Goal: Task Accomplishment & Management: Manage account settings

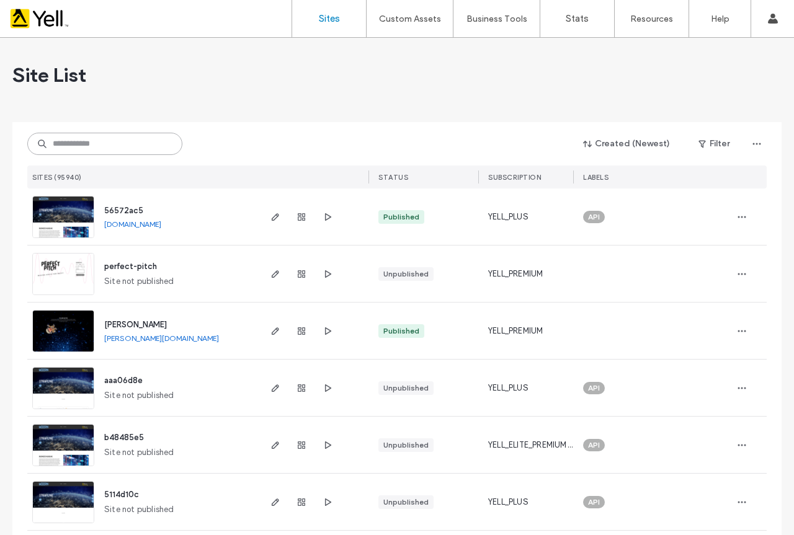
click at [72, 141] on input at bounding box center [104, 144] width 155 height 22
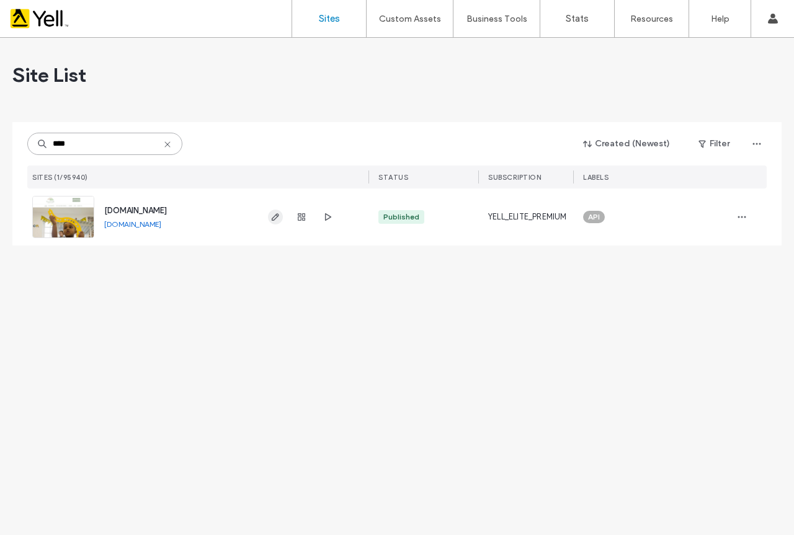
type input "****"
click at [272, 217] on icon "button" at bounding box center [275, 217] width 10 height 10
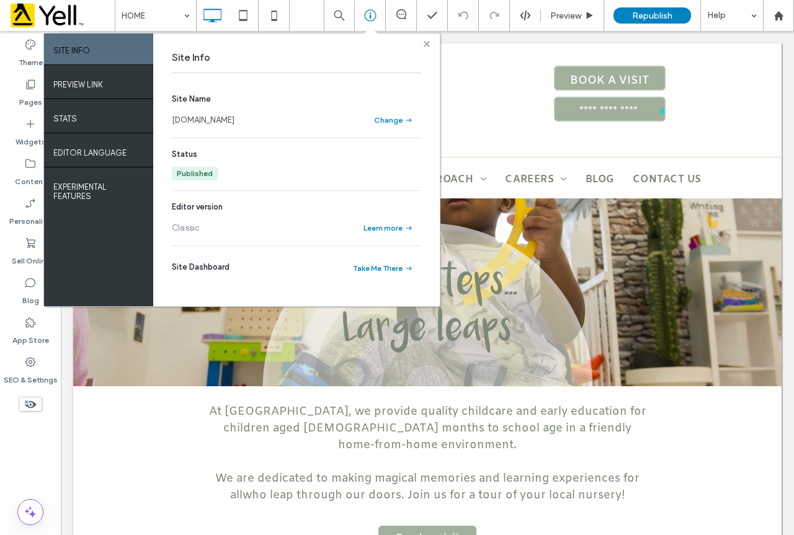
click at [425, 44] on use at bounding box center [427, 43] width 6 height 6
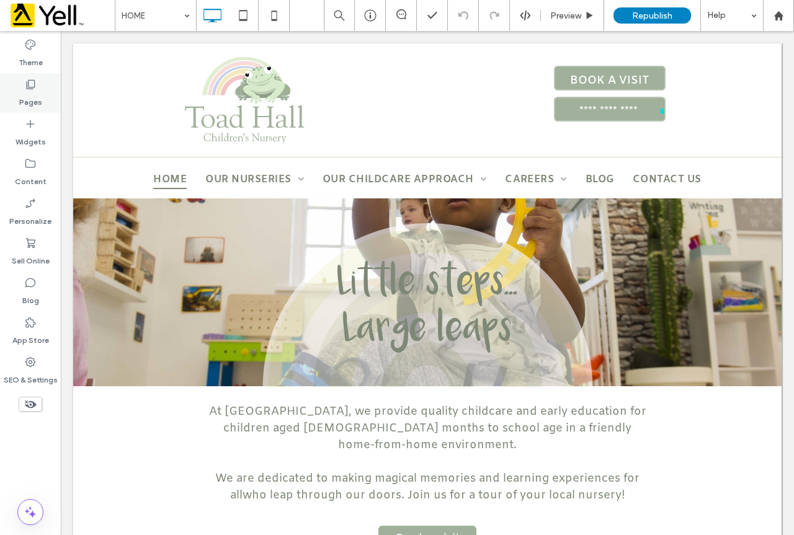
click at [30, 87] on use at bounding box center [31, 84] width 9 height 9
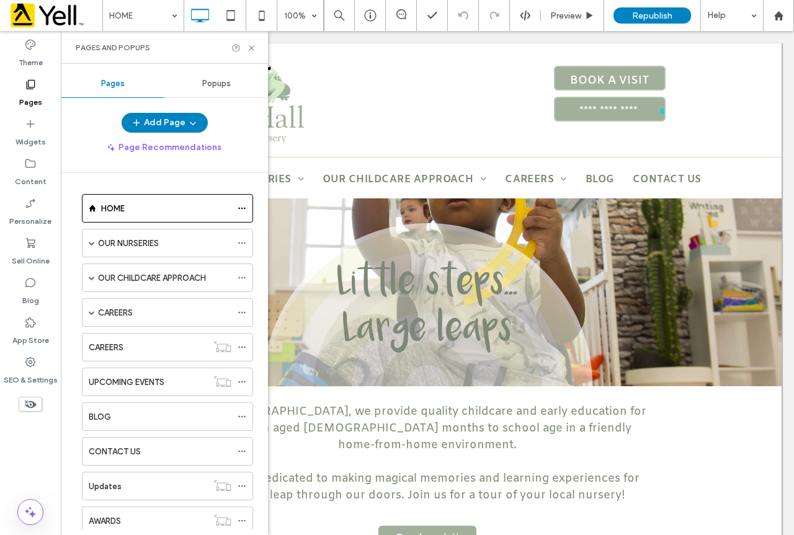
click at [223, 86] on span "Popups" at bounding box center [216, 84] width 29 height 10
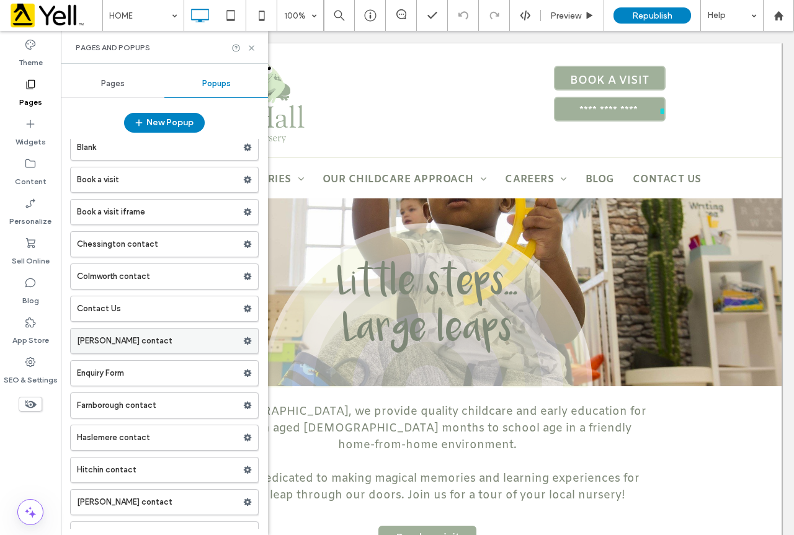
scroll to position [558, 0]
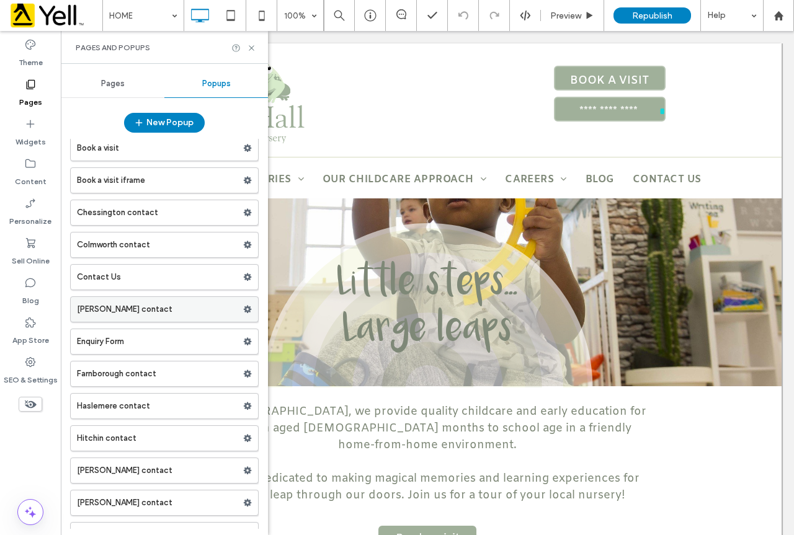
click at [201, 309] on label "Crawley contact" at bounding box center [160, 309] width 166 height 25
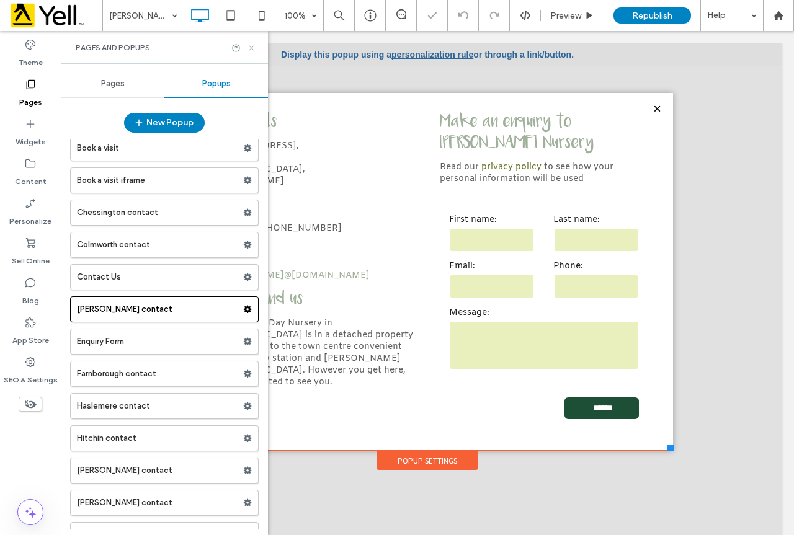
click at [251, 48] on icon at bounding box center [251, 47] width 9 height 9
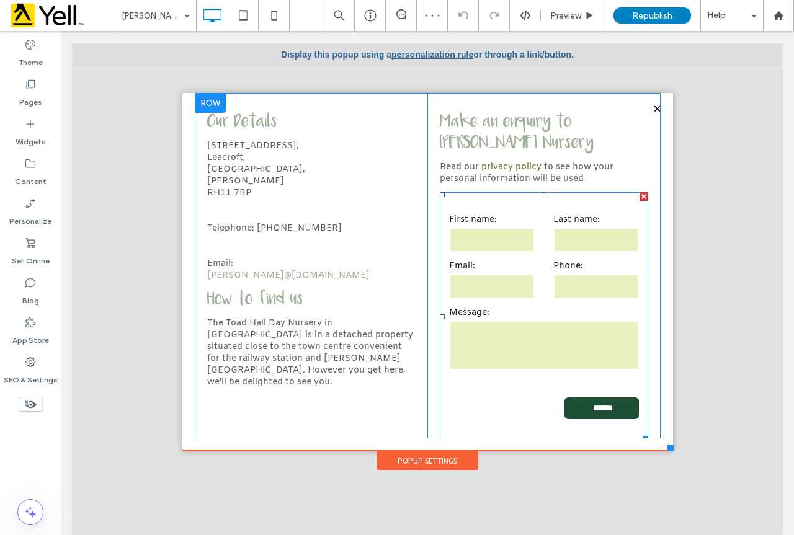
click at [489, 267] on label "Email:" at bounding box center [492, 266] width 86 height 12
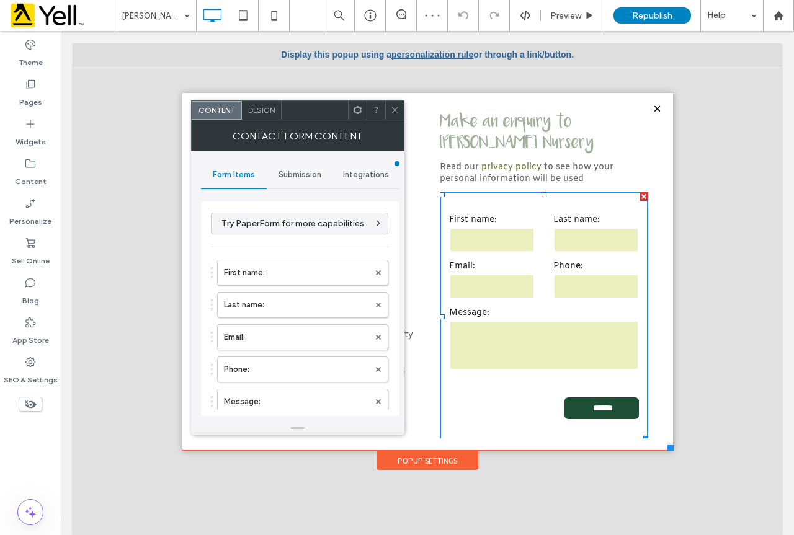
type input "******"
click at [302, 174] on span "Submission" at bounding box center [299, 175] width 43 height 10
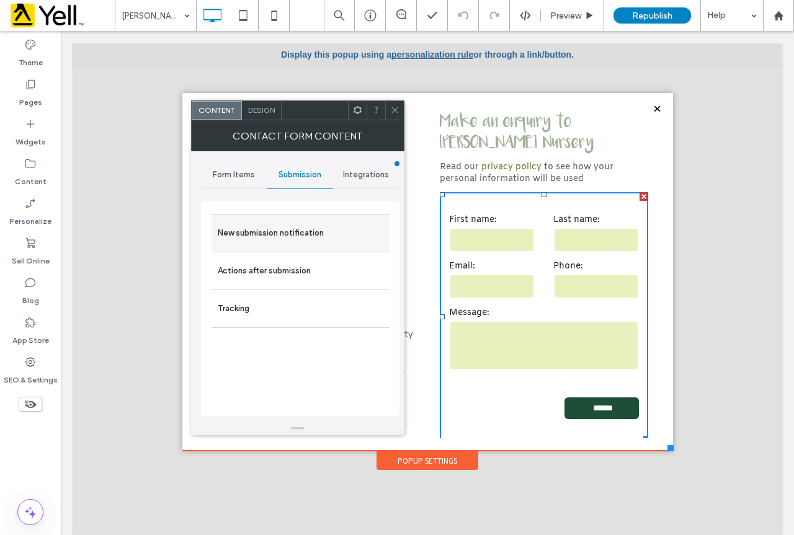
click at [313, 230] on label "New submission notification" at bounding box center [301, 233] width 166 height 25
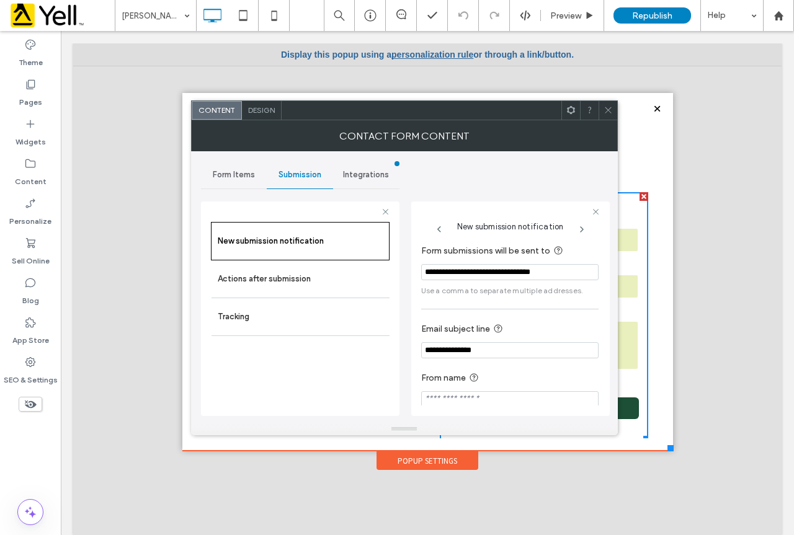
drag, startPoint x: 572, startPoint y: 273, endPoint x: 403, endPoint y: 278, distance: 169.4
click at [403, 278] on div "**********" at bounding box center [404, 287] width 407 height 272
paste input "Form submissions will be sent to"
click at [429, 272] on input "**********" at bounding box center [509, 272] width 177 height 16
click at [426, 273] on input "**********" at bounding box center [509, 272] width 177 height 16
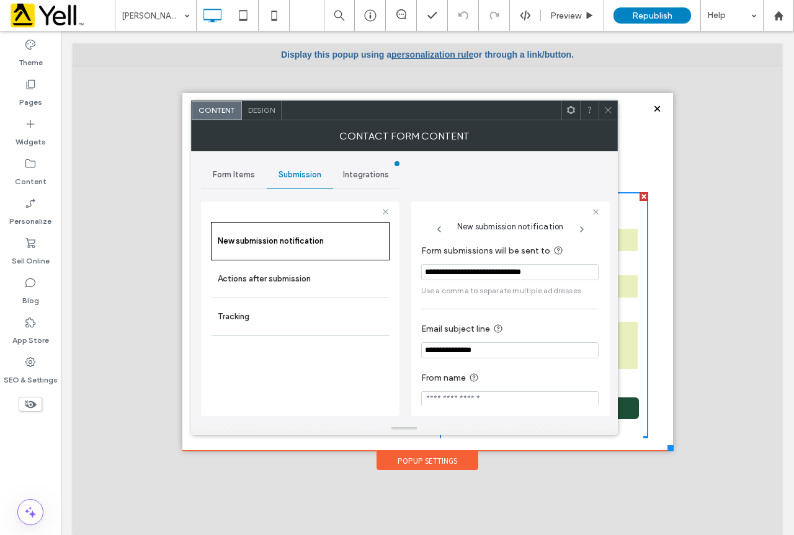
click at [567, 272] on input "**********" at bounding box center [509, 272] width 177 height 16
type input "**********"
drag, startPoint x: 367, startPoint y: 367, endPoint x: 363, endPoint y: 355, distance: 12.6
click at [367, 368] on div "New submission notification Actions after submission Tracking" at bounding box center [300, 316] width 179 height 188
click at [610, 117] on span at bounding box center [607, 110] width 9 height 19
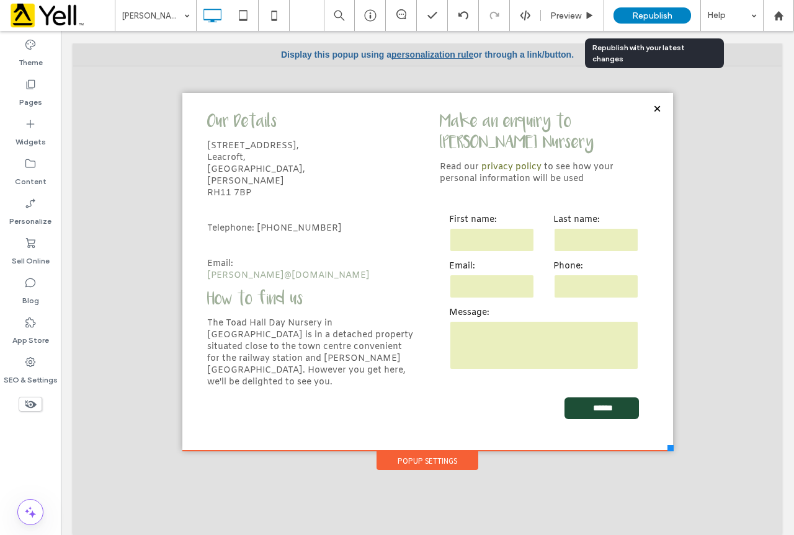
click at [670, 12] on span "Republish" at bounding box center [652, 16] width 40 height 11
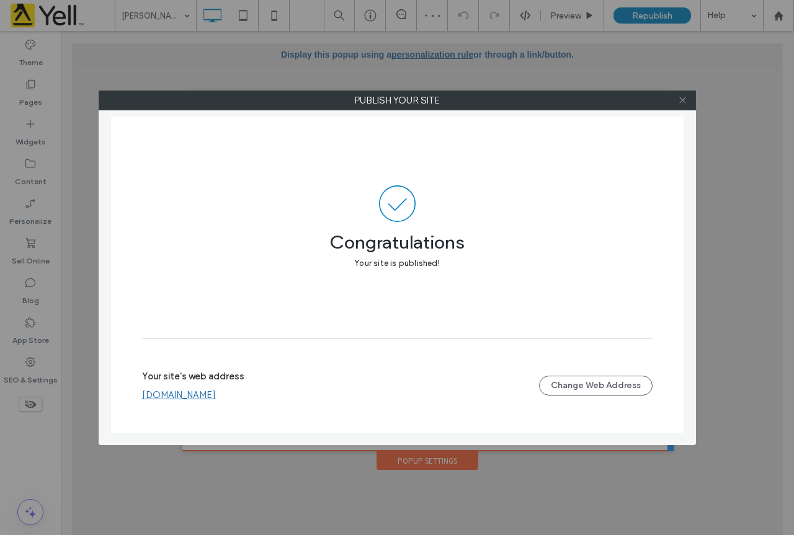
click at [686, 96] on icon at bounding box center [682, 100] width 9 height 9
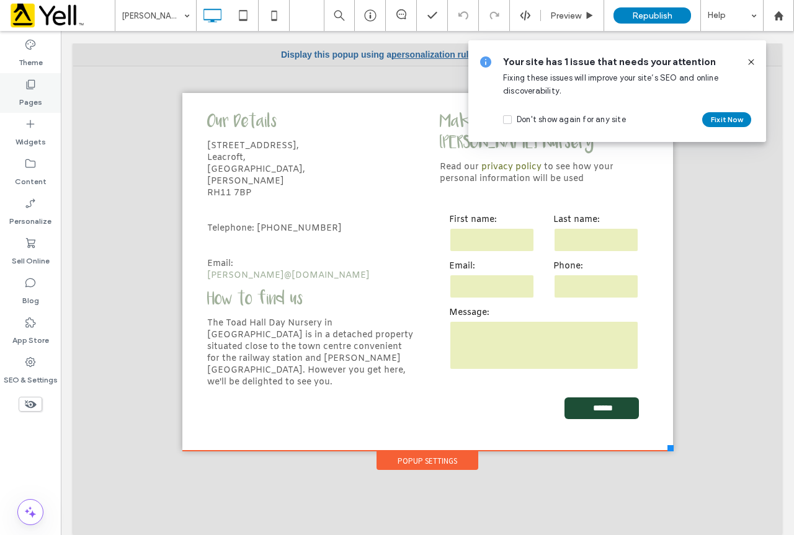
click at [38, 89] on div "Pages" at bounding box center [30, 93] width 61 height 40
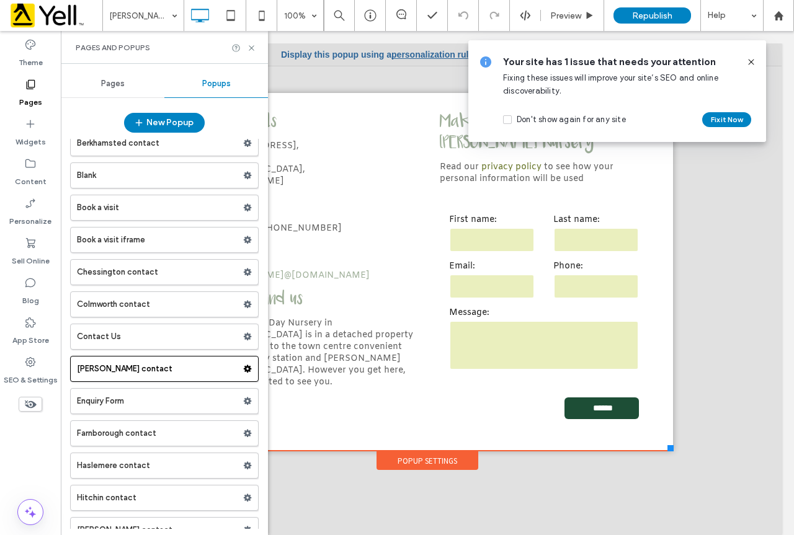
scroll to position [496, 0]
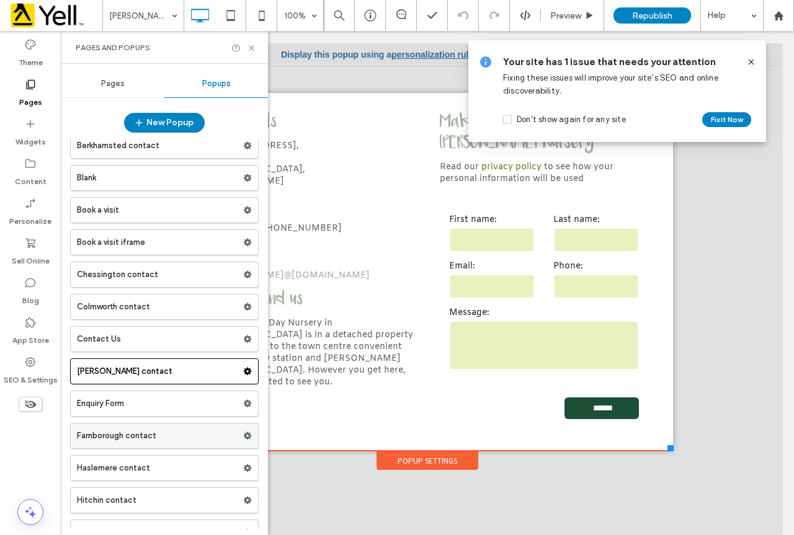
click at [181, 439] on label "Farnborough contact" at bounding box center [160, 436] width 166 height 25
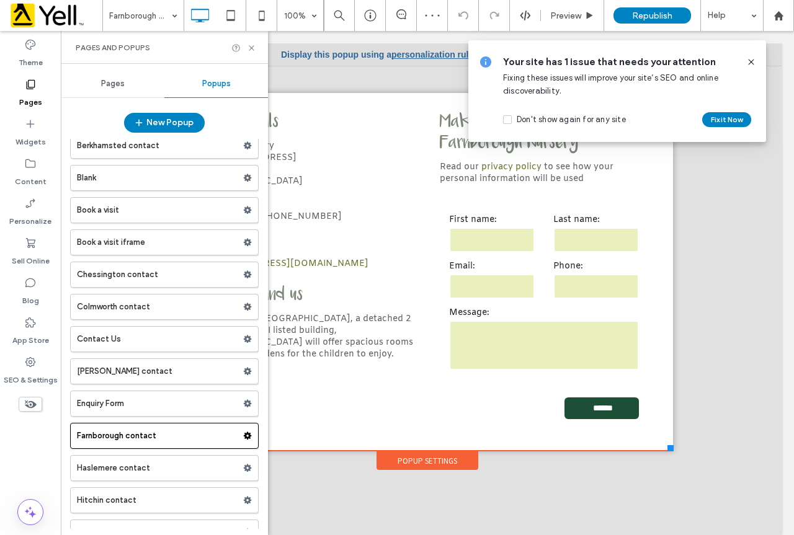
click at [754, 63] on icon at bounding box center [751, 62] width 10 height 10
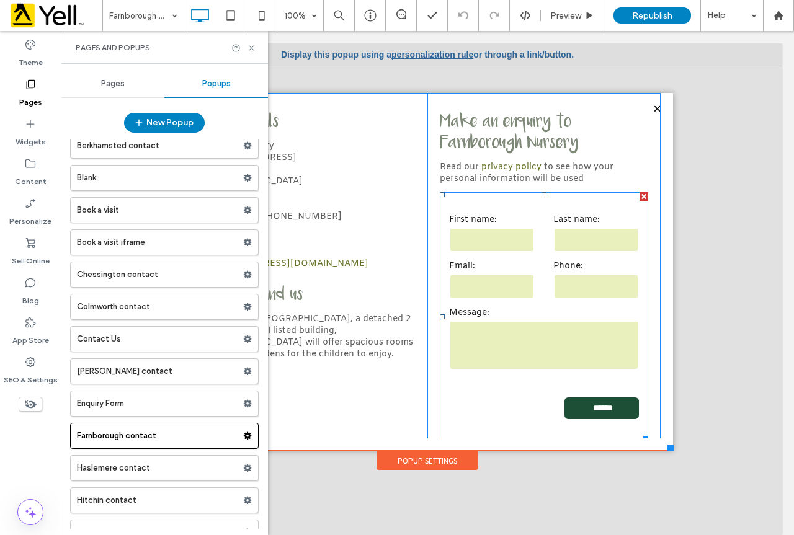
click at [570, 239] on input "text" at bounding box center [596, 240] width 86 height 25
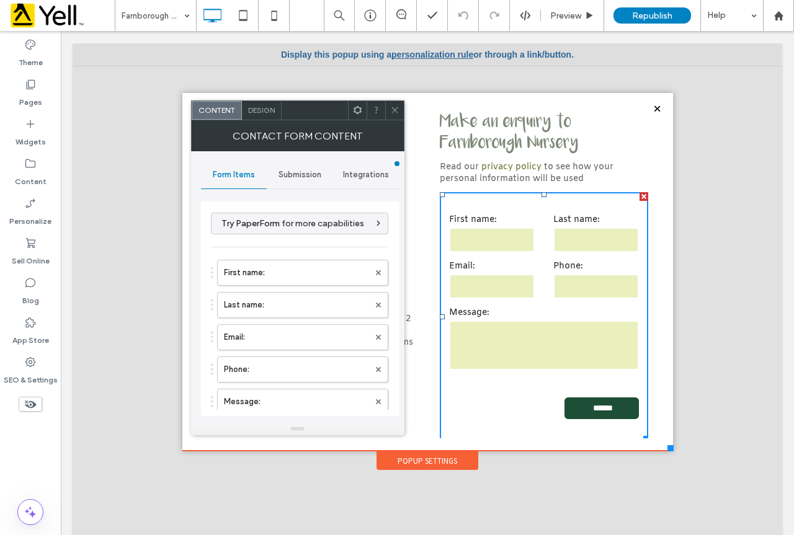
click at [316, 177] on span "Submission" at bounding box center [299, 175] width 43 height 10
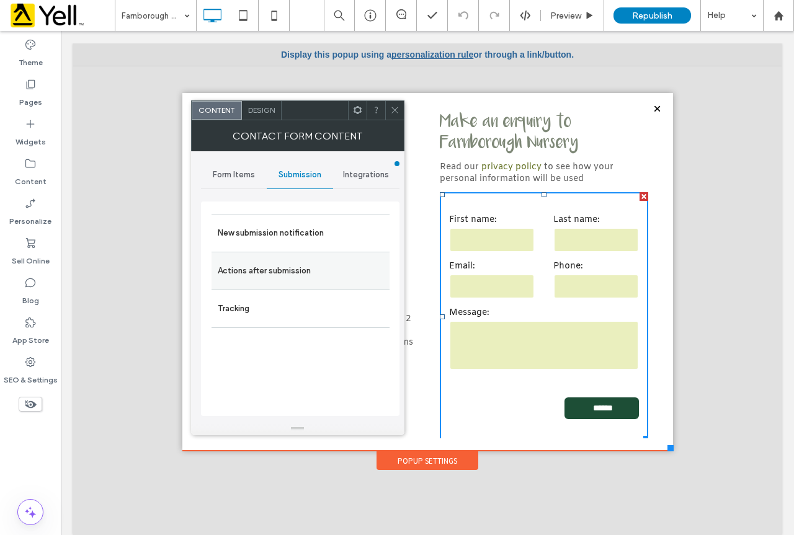
click at [299, 272] on label "Actions after submission" at bounding box center [301, 271] width 166 height 25
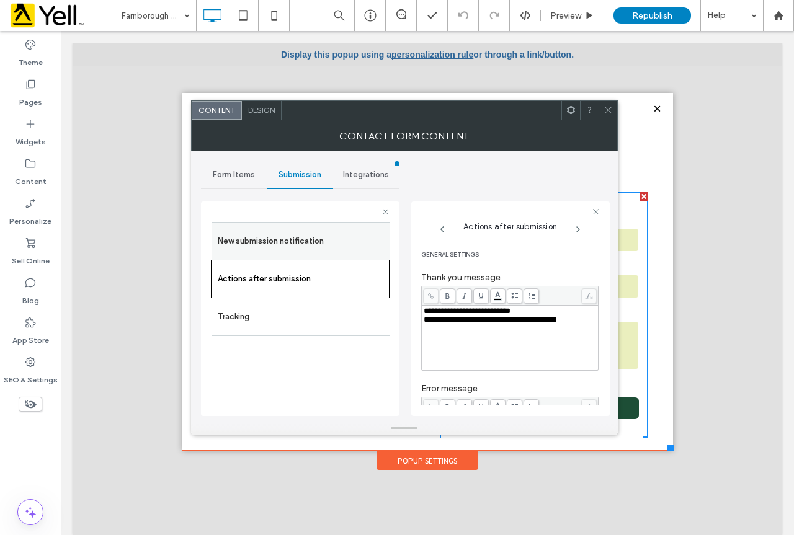
click at [294, 239] on label "New submission notification" at bounding box center [301, 241] width 166 height 25
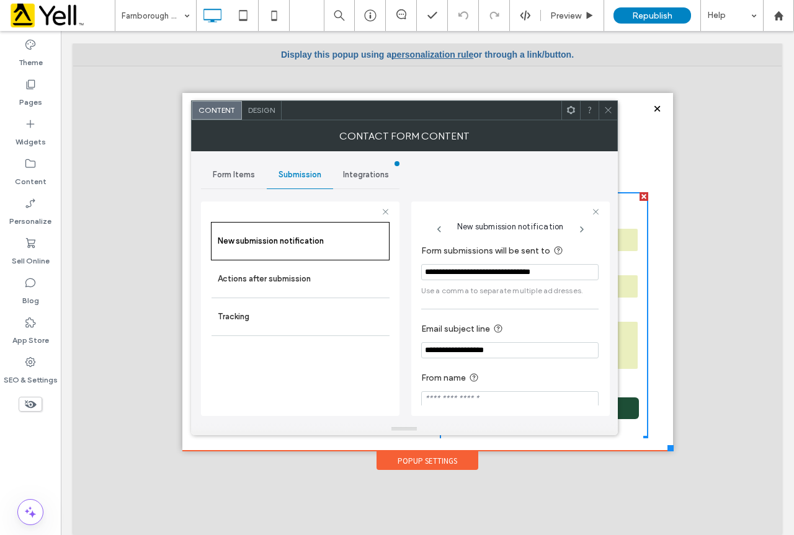
click at [610, 108] on icon at bounding box center [607, 109] width 9 height 9
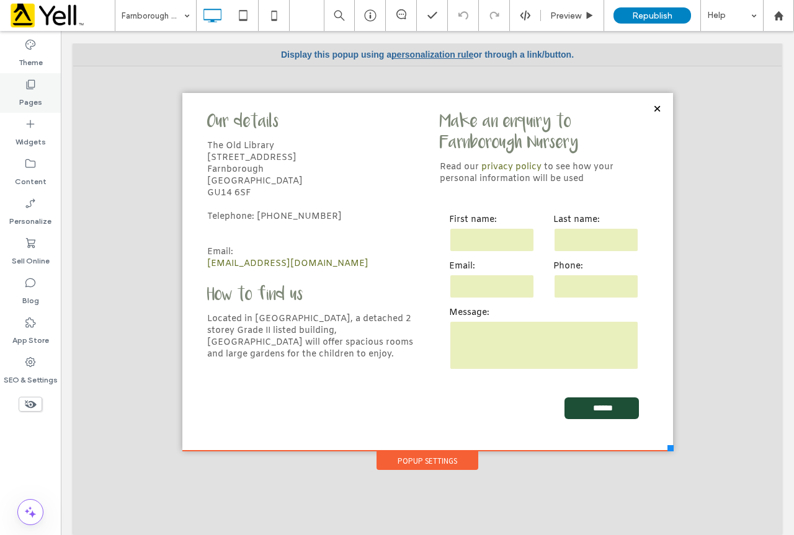
click at [39, 95] on label "Pages" at bounding box center [30, 99] width 23 height 17
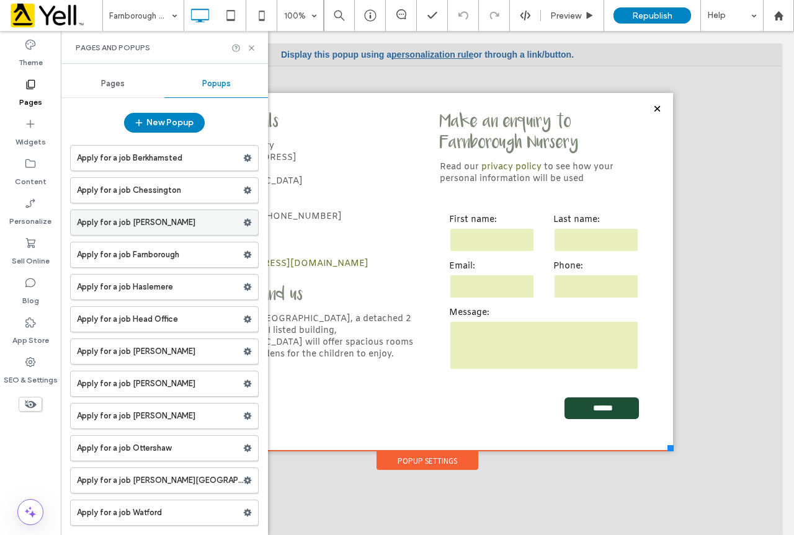
click at [155, 222] on label "Apply for a job Crawley" at bounding box center [160, 222] width 166 height 25
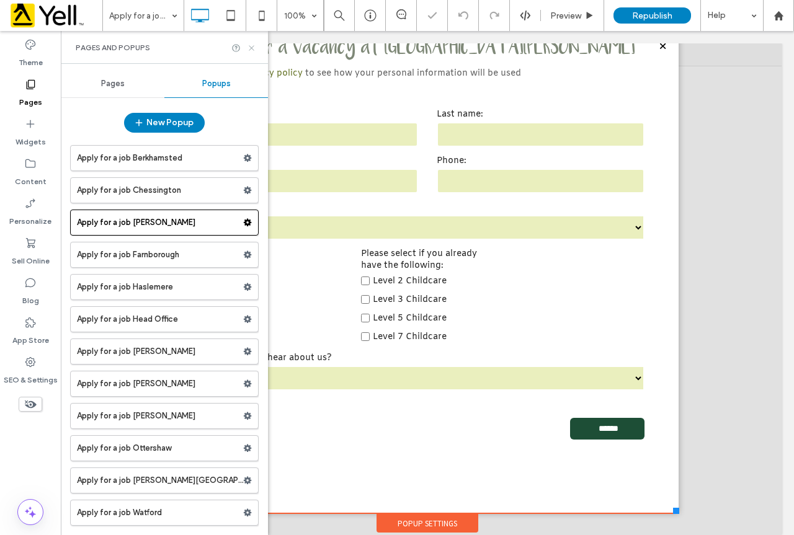
click at [249, 47] on icon at bounding box center [251, 47] width 9 height 9
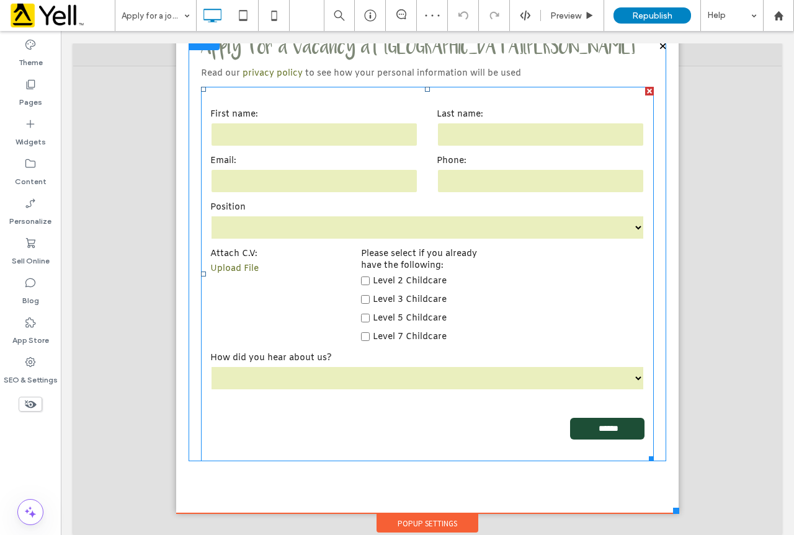
click at [412, 190] on div "Email:" at bounding box center [314, 175] width 226 height 40
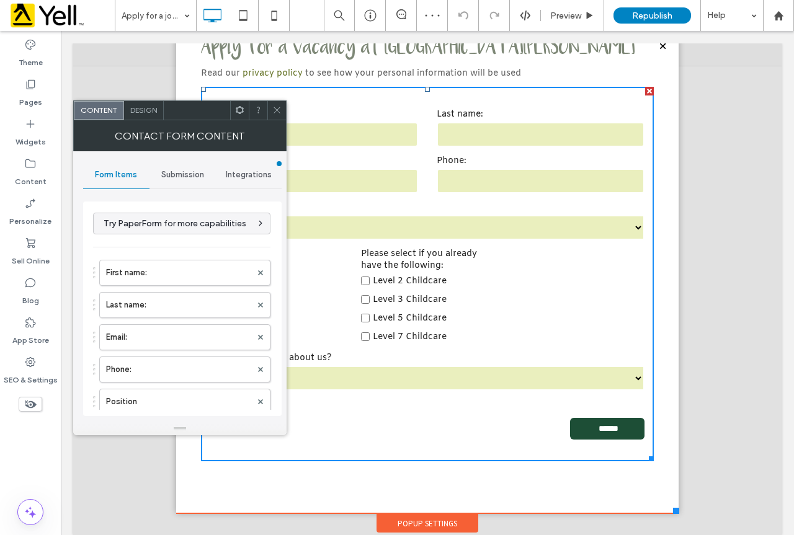
click at [182, 171] on span "Submission" at bounding box center [182, 175] width 43 height 10
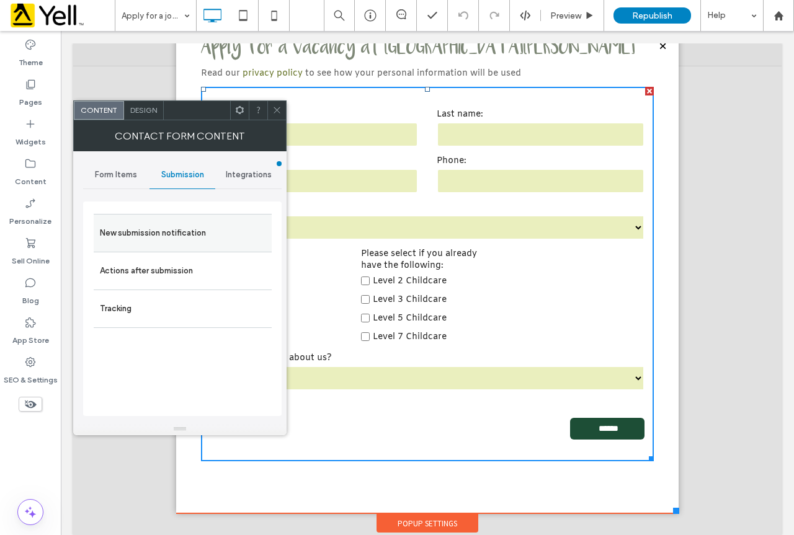
click at [196, 233] on label "New submission notification" at bounding box center [183, 233] width 166 height 25
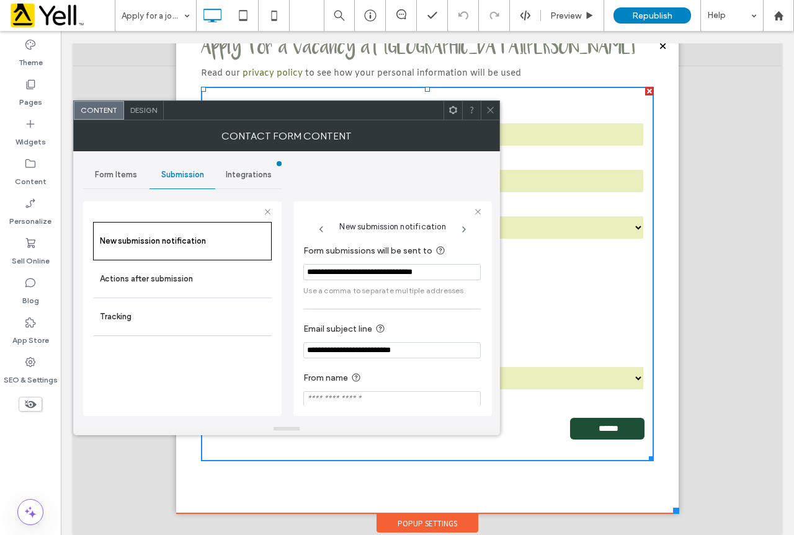
click at [491, 110] on use at bounding box center [490, 110] width 6 height 6
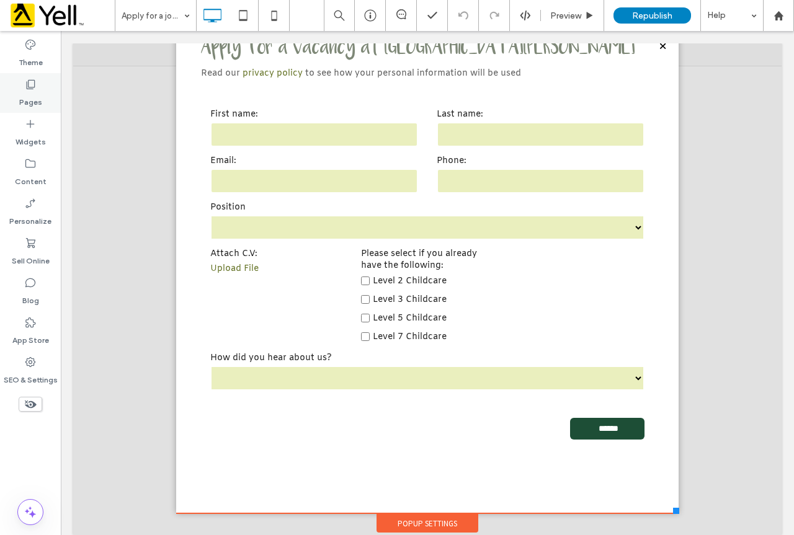
click at [26, 78] on div "Pages" at bounding box center [30, 93] width 61 height 40
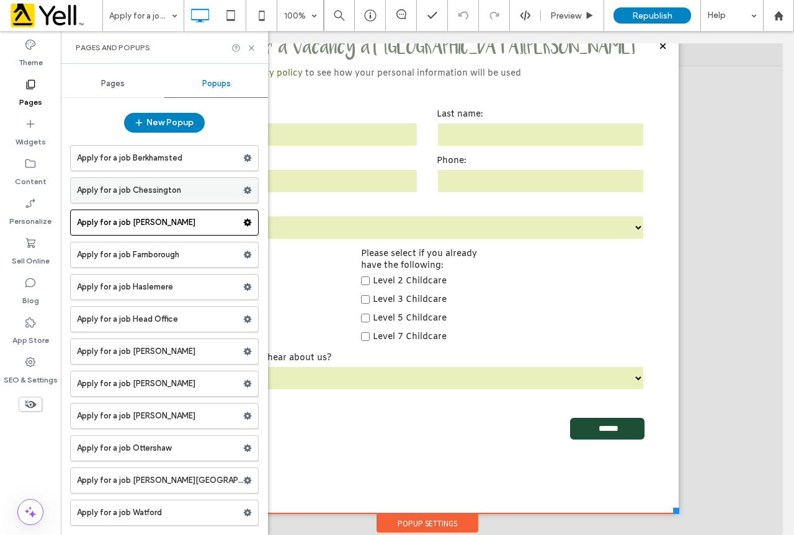
click at [162, 185] on label "Apply for a job Chessington" at bounding box center [160, 190] width 166 height 25
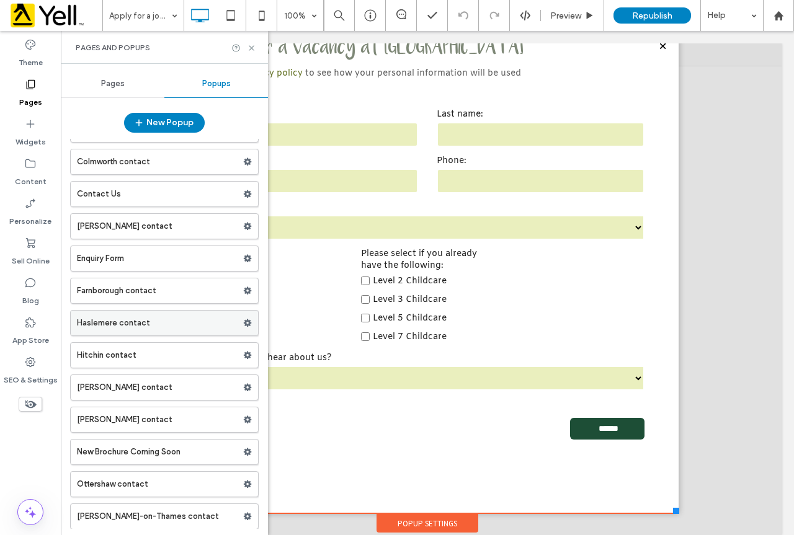
scroll to position [620, 0]
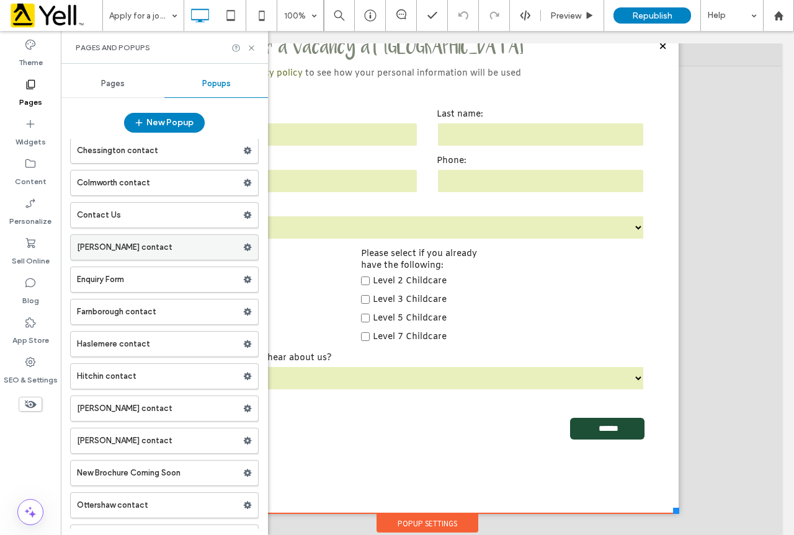
click at [139, 248] on label "Crawley contact" at bounding box center [160, 247] width 166 height 25
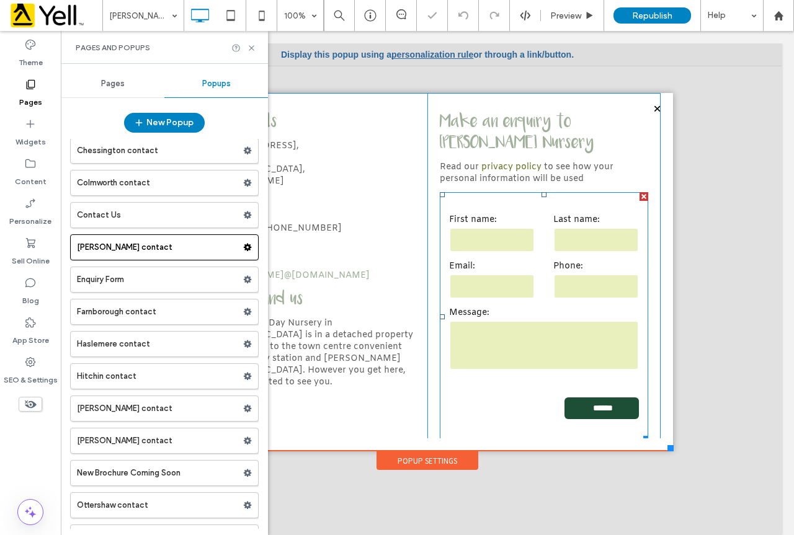
click at [534, 256] on form "First name: Last name: Email: Phone: Message: ******" at bounding box center [544, 319] width 208 height 242
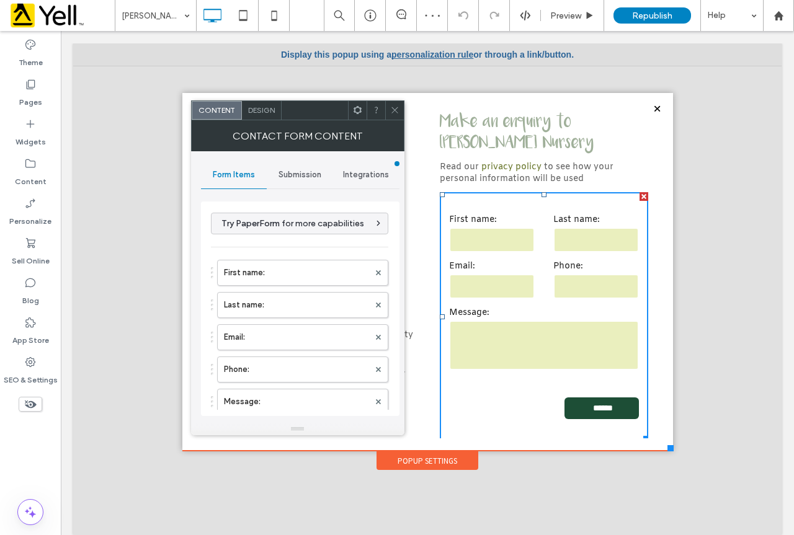
click at [306, 172] on span "Submission" at bounding box center [299, 175] width 43 height 10
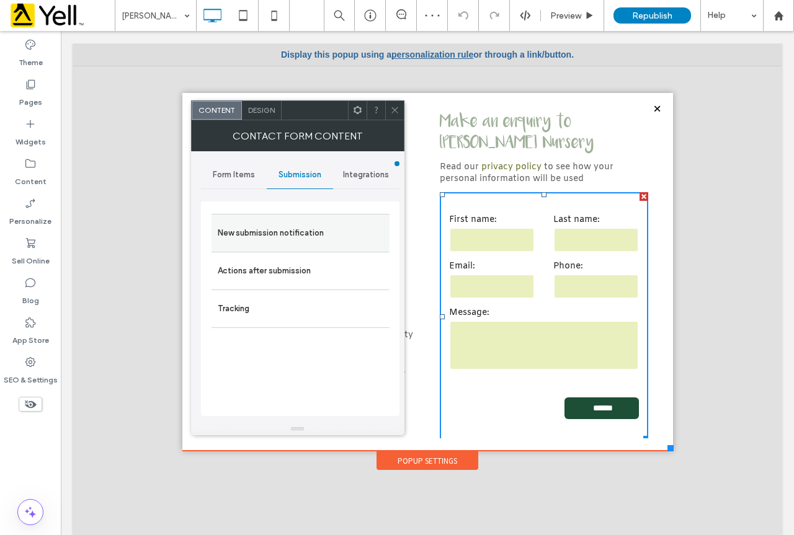
click at [316, 226] on label "New submission notification" at bounding box center [301, 233] width 166 height 25
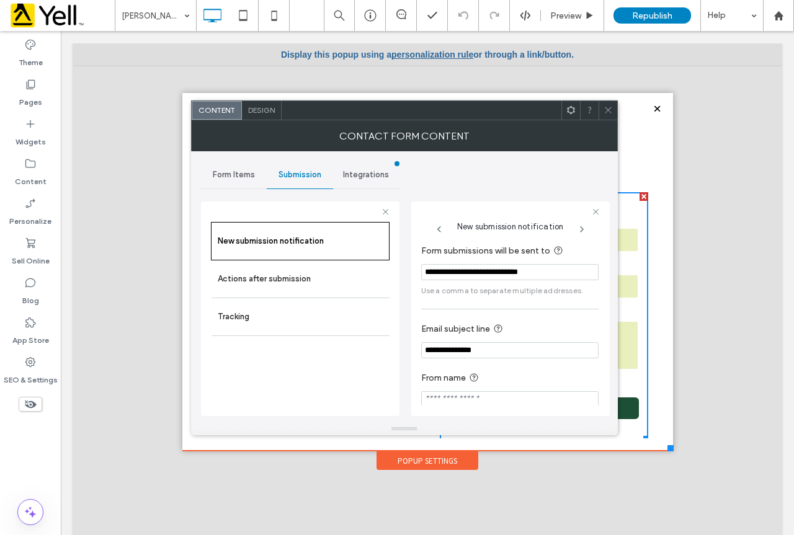
click at [609, 109] on icon at bounding box center [607, 109] width 9 height 9
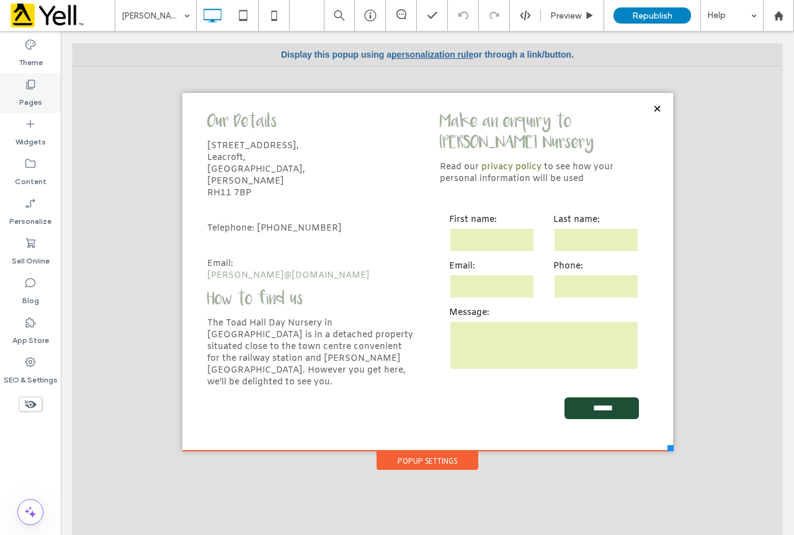
click at [41, 92] on div "Pages" at bounding box center [30, 93] width 61 height 40
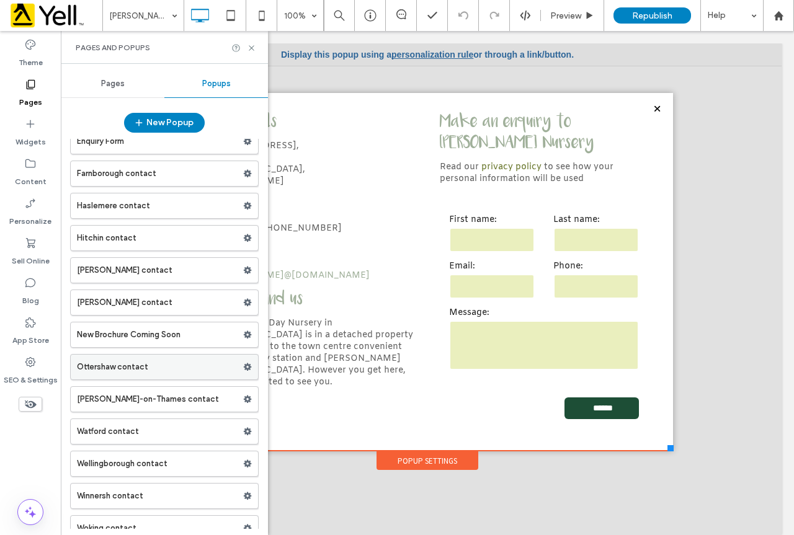
scroll to position [772, 0]
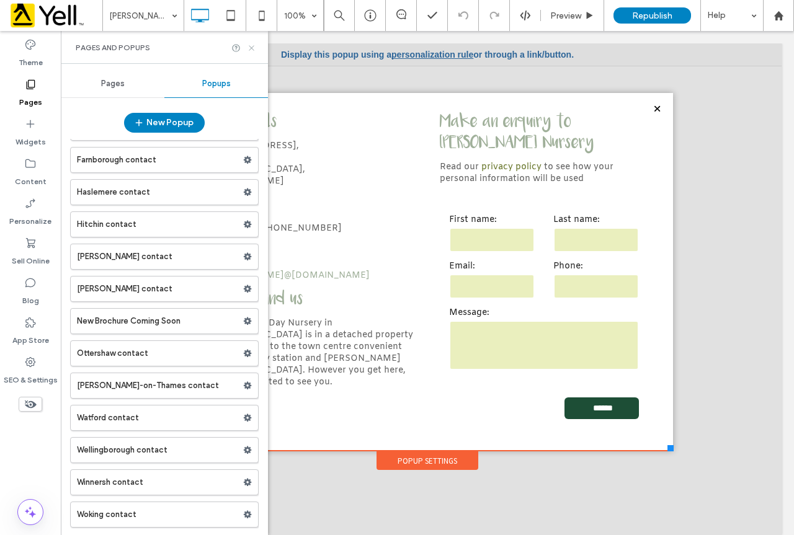
click at [255, 48] on div "Pages and Popups" at bounding box center [164, 47] width 207 height 33
click at [252, 48] on use at bounding box center [251, 47] width 5 height 5
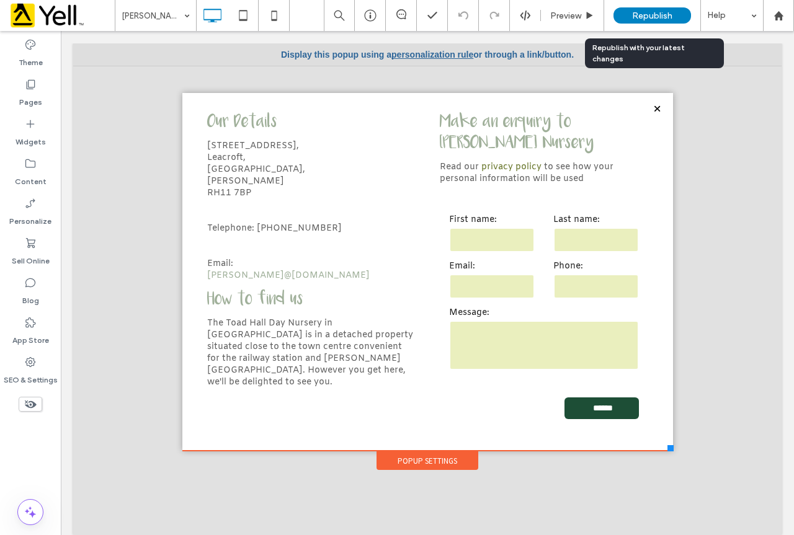
click at [664, 13] on span "Republish" at bounding box center [652, 16] width 40 height 11
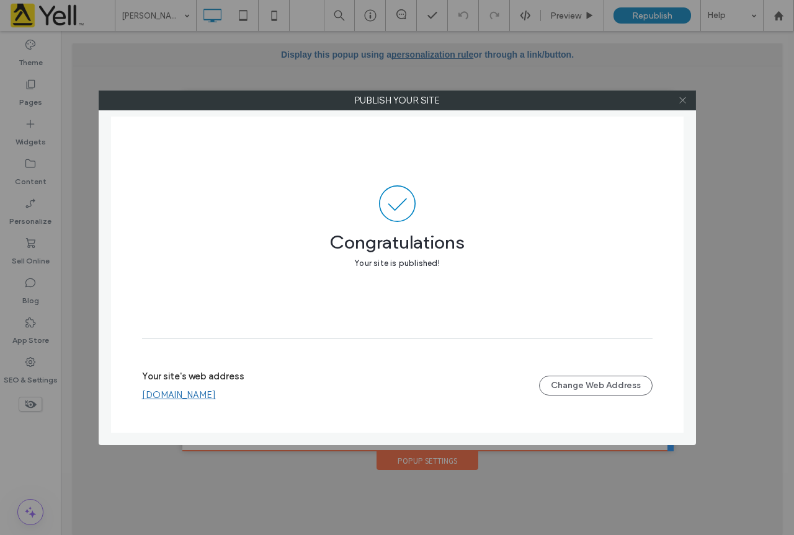
click at [682, 97] on icon at bounding box center [682, 100] width 9 height 9
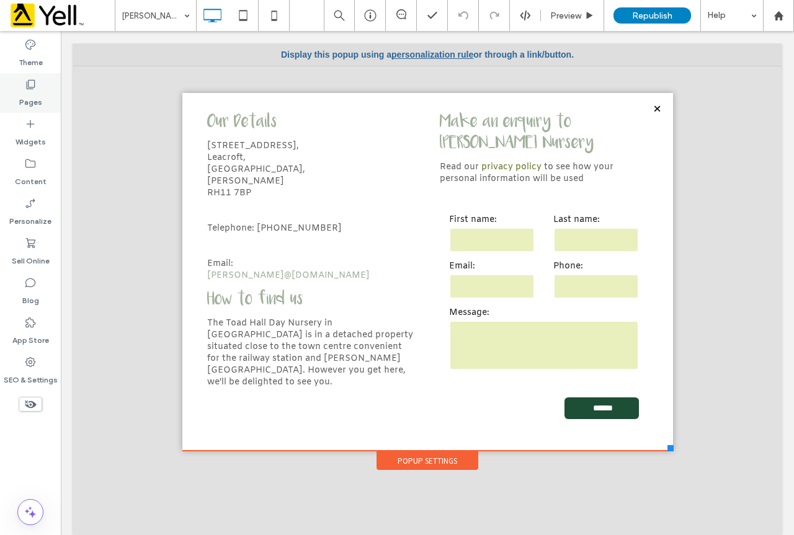
click at [24, 84] on icon at bounding box center [30, 84] width 12 height 12
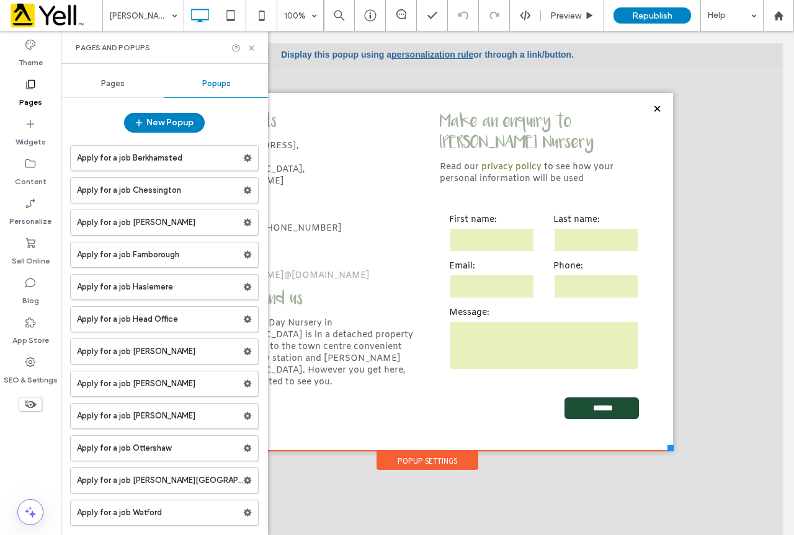
click at [122, 79] on div "Pages" at bounding box center [113, 83] width 104 height 27
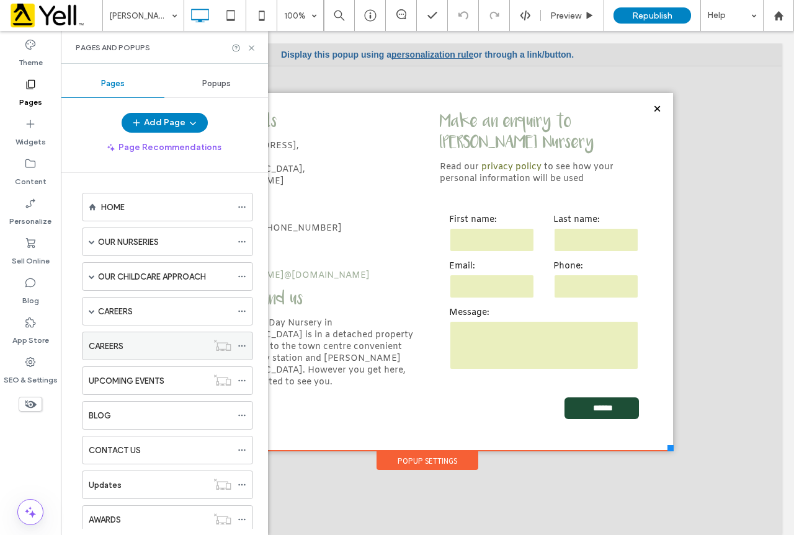
scroll to position [0, 0]
click at [90, 239] on span at bounding box center [92, 242] width 6 height 27
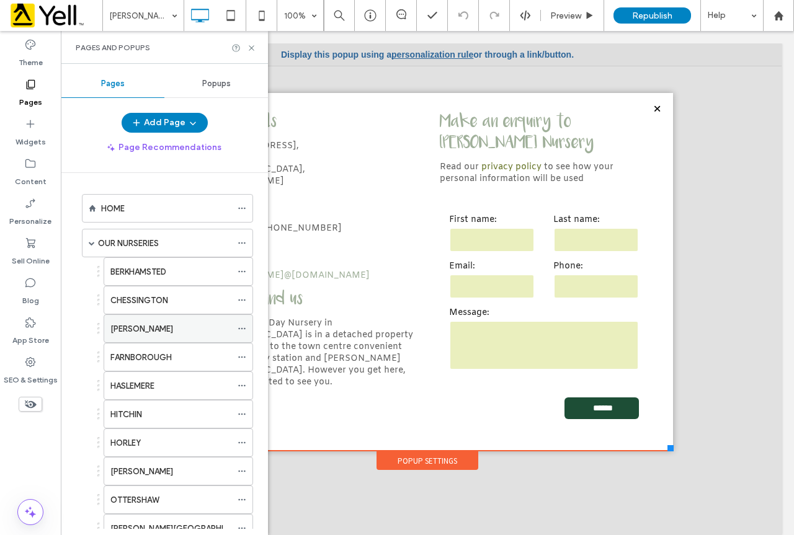
click at [148, 327] on label "CRAWLEY" at bounding box center [141, 329] width 63 height 22
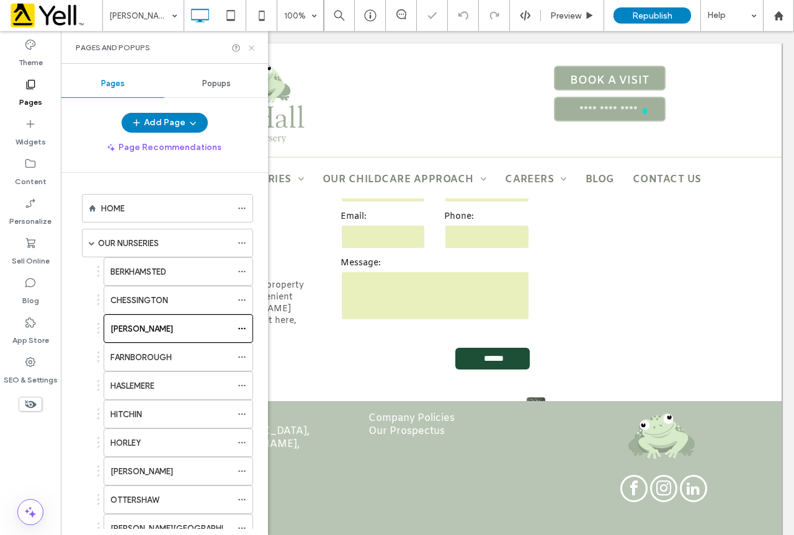
click at [250, 47] on use at bounding box center [251, 47] width 5 height 5
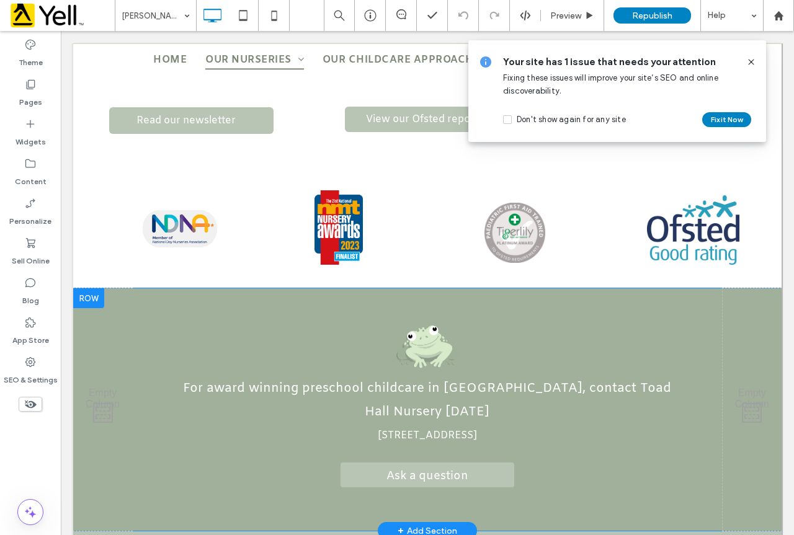
scroll to position [1985, 0]
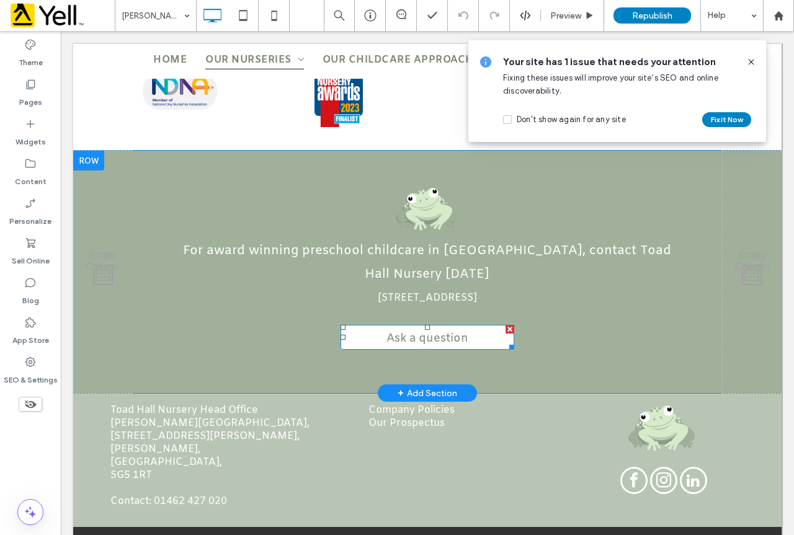
click at [445, 325] on span "Ask a question" at bounding box center [427, 338] width 91 height 27
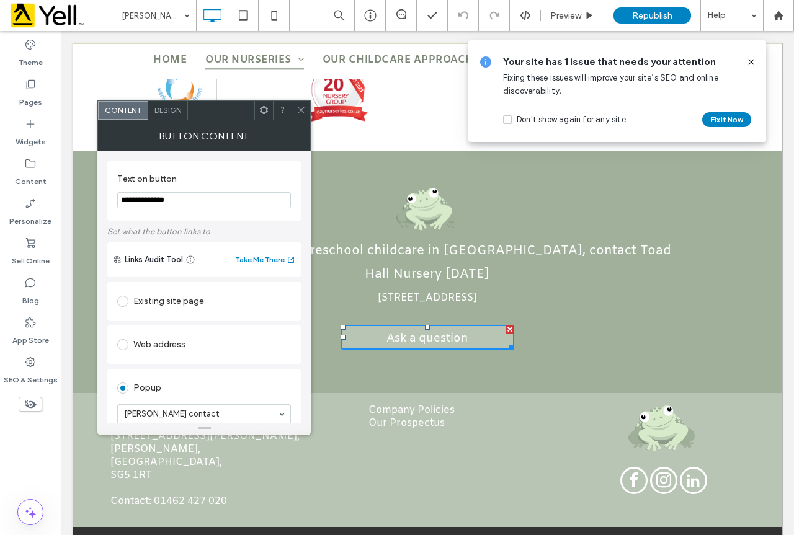
click at [303, 107] on icon at bounding box center [300, 109] width 9 height 9
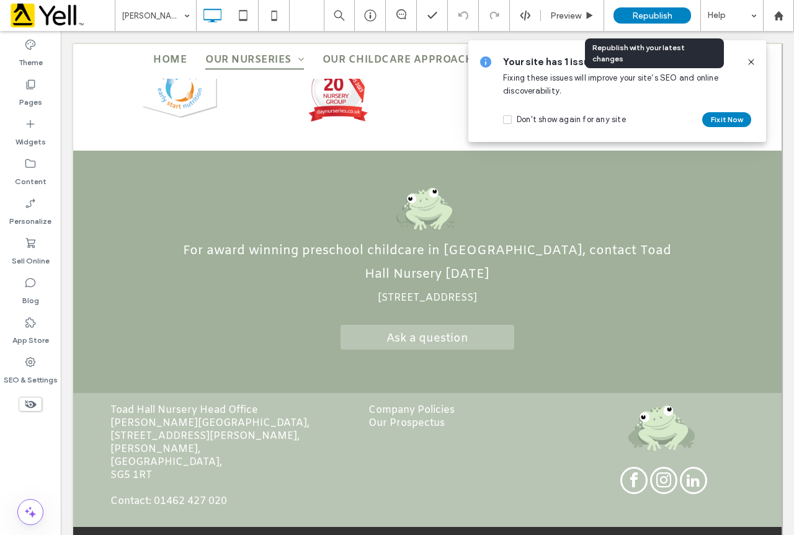
click at [661, 14] on span "Republish" at bounding box center [652, 16] width 40 height 11
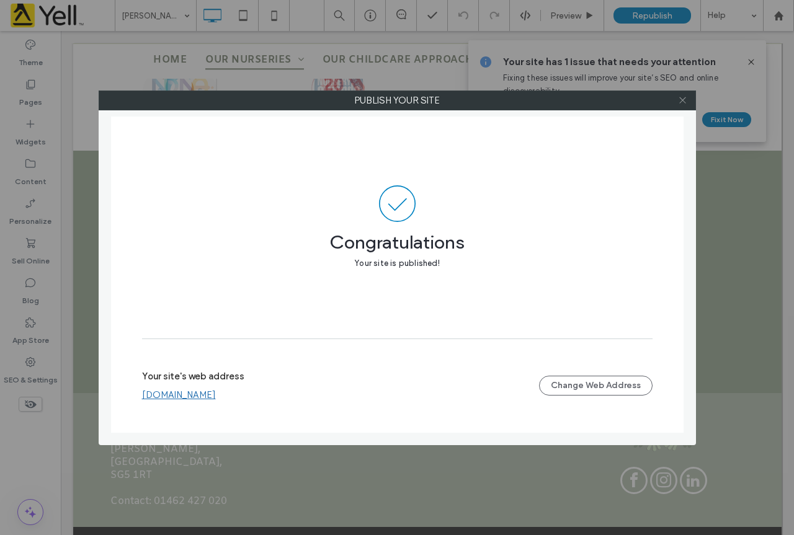
click at [680, 97] on icon at bounding box center [682, 100] width 9 height 9
